Goal: Check status: Check status

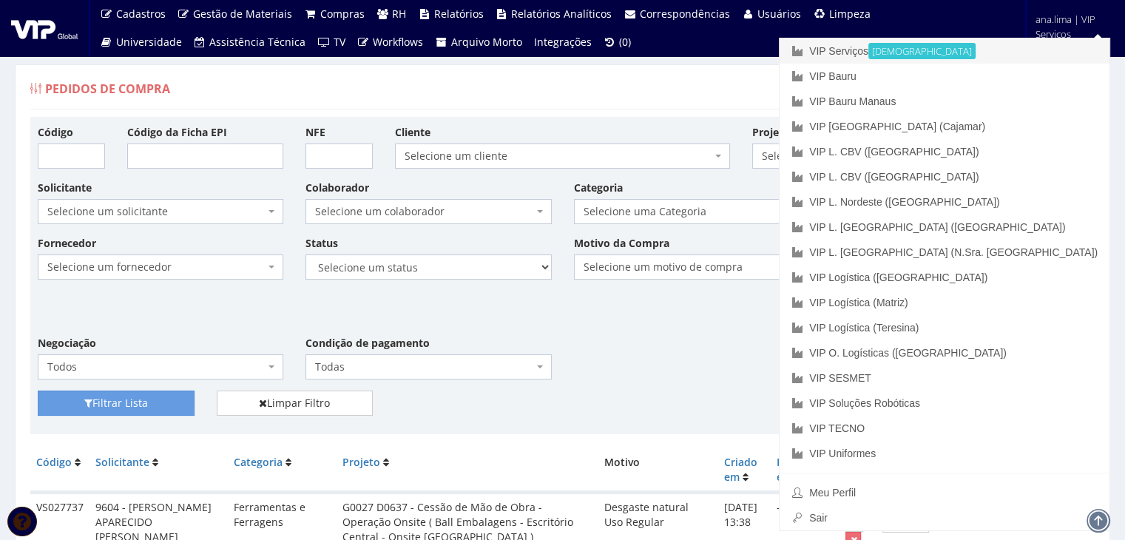
drag, startPoint x: 988, startPoint y: 52, endPoint x: 728, endPoint y: 244, distance: 323.1
click at [987, 53] on link "VIP Serviços Ativa" at bounding box center [944, 50] width 330 height 25
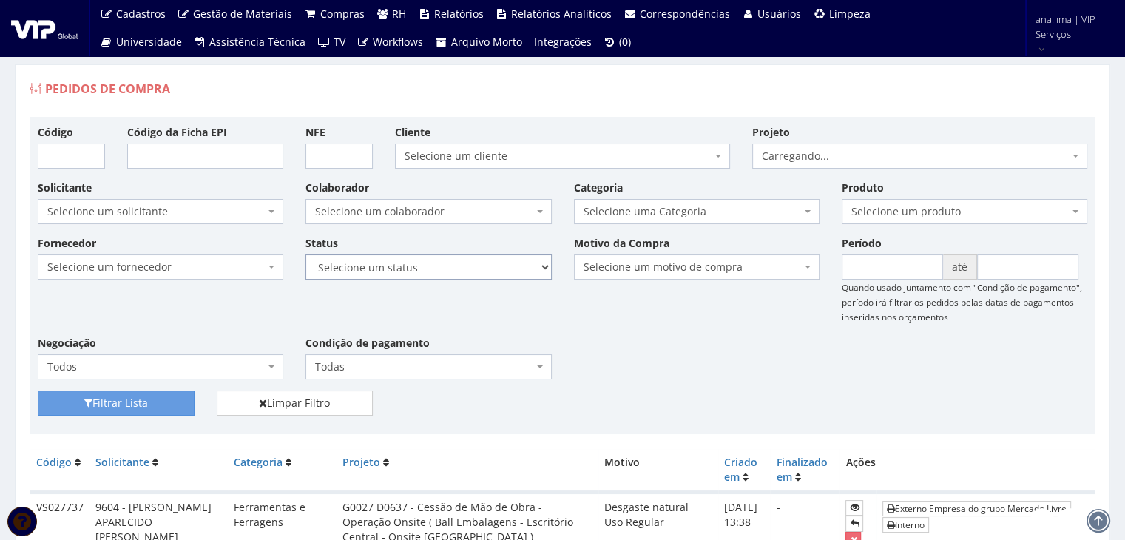
drag, startPoint x: 0, startPoint y: 0, endPoint x: 437, endPoint y: 265, distance: 511.3
click at [437, 265] on select "Selecione um status Cancelado Aguardando Aprovação Diretoria Pedido Aprovado Ag…" at bounding box center [427, 266] width 245 height 25
select select "1"
click at [305, 254] on select "Selecione um status Cancelado Aguardando Aprovação Diretoria Pedido Aprovado Ag…" at bounding box center [427, 266] width 245 height 25
drag, startPoint x: 143, startPoint y: 397, endPoint x: 157, endPoint y: 252, distance: 145.6
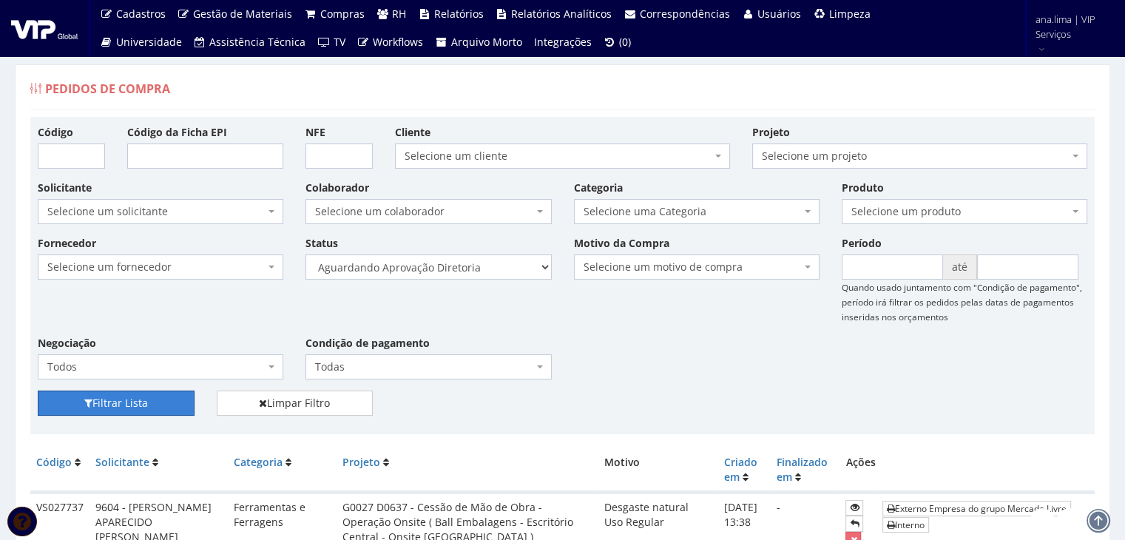
click at [143, 397] on button "Filtrar Lista" at bounding box center [116, 402] width 157 height 25
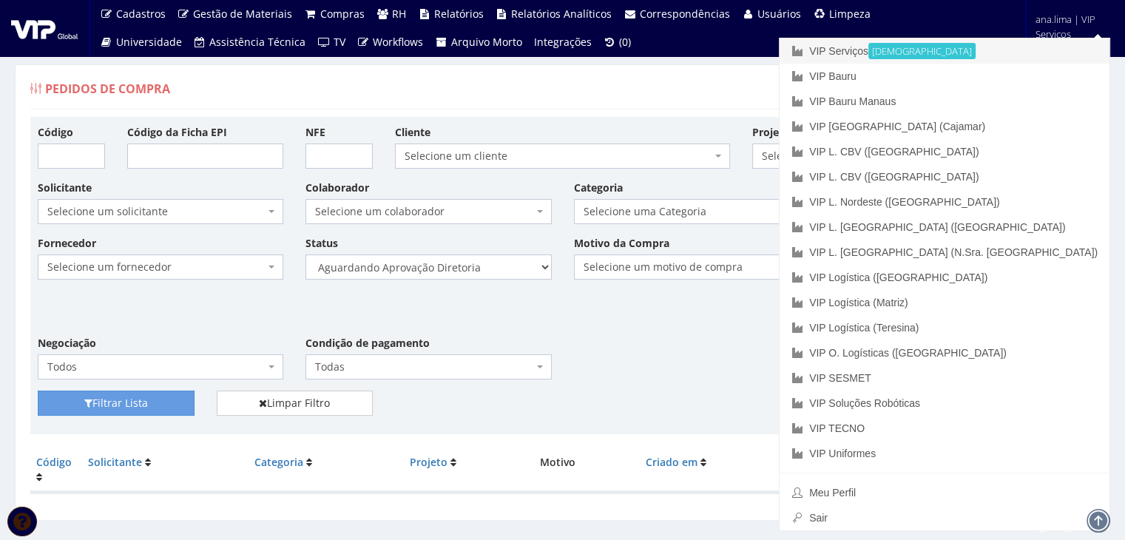
click at [1000, 51] on link "VIP Serviços Ativa" at bounding box center [944, 50] width 330 height 25
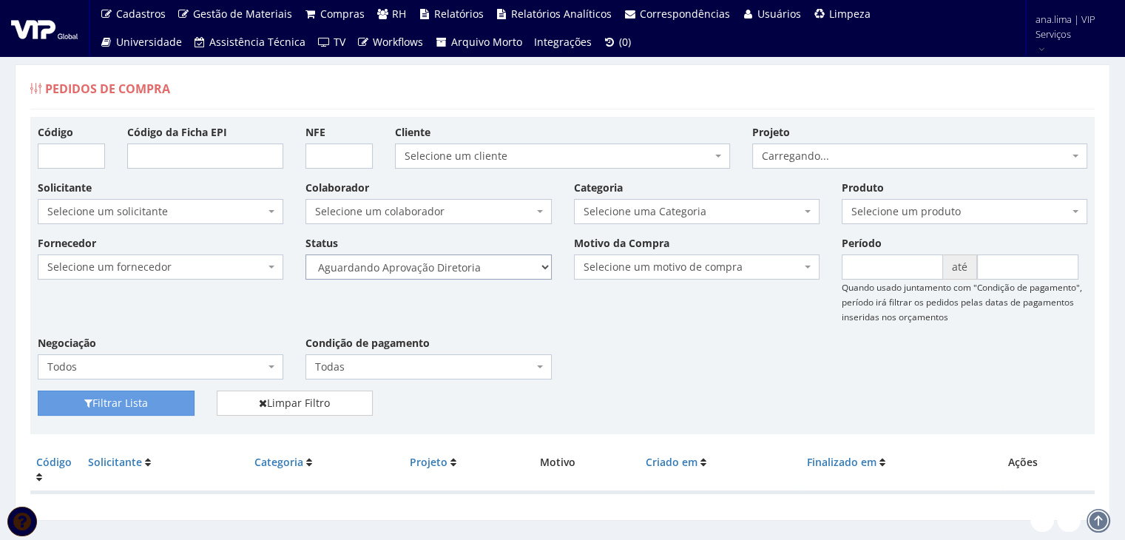
click at [473, 273] on select "Selecione um status Cancelado Aguardando Aprovação Diretoria Pedido Aprovado Ag…" at bounding box center [427, 266] width 245 height 25
click at [305, 254] on select "Selecione um status Cancelado Aguardando Aprovação Diretoria Pedido Aprovado Ag…" at bounding box center [427, 266] width 245 height 25
click at [126, 411] on button "Filtrar Lista" at bounding box center [116, 402] width 157 height 25
click at [467, 261] on select "Selecione um status Cancelado Aguardando Aprovação Diretoria Pedido Aprovado Ag…" at bounding box center [427, 266] width 245 height 25
select select "4"
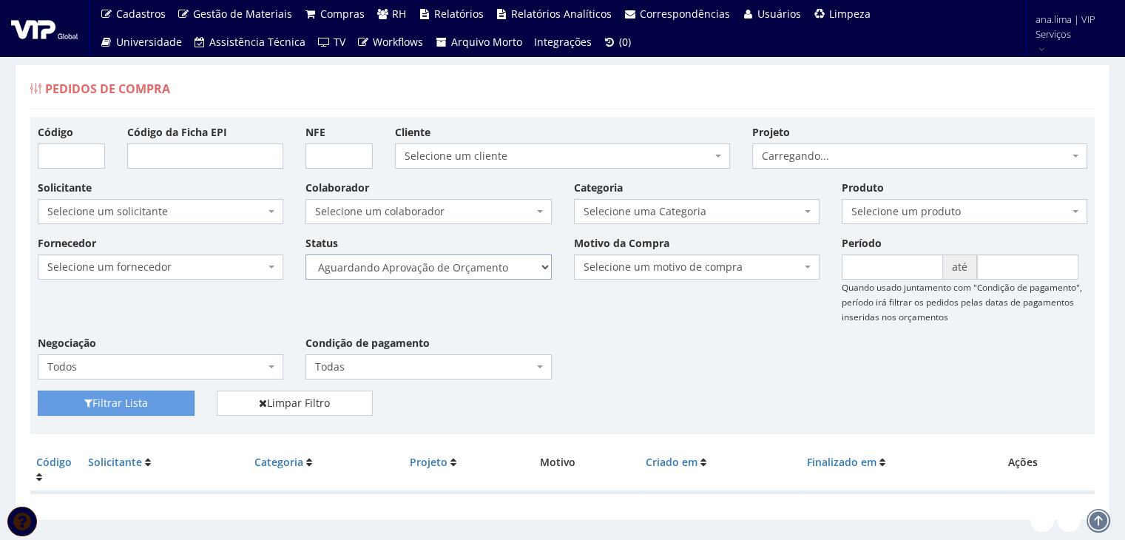
click at [305, 254] on select "Selecione um status Cancelado Aguardando Aprovação Diretoria Pedido Aprovado Ag…" at bounding box center [427, 266] width 245 height 25
click at [159, 412] on button "Filtrar Lista" at bounding box center [116, 402] width 157 height 25
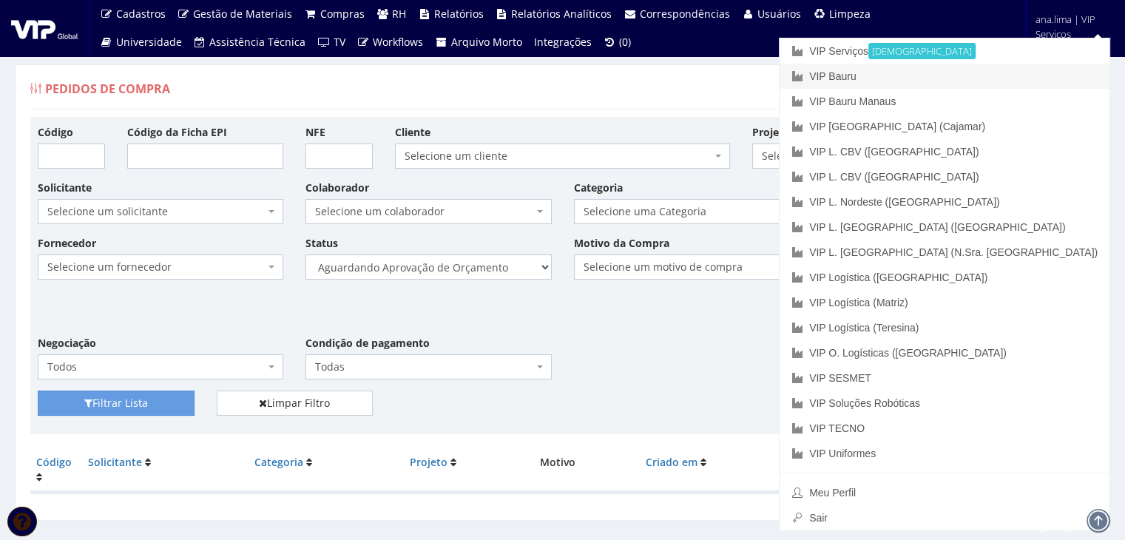
click at [1016, 81] on link "VIP Bauru" at bounding box center [944, 76] width 330 height 25
